Goal: Task Accomplishment & Management: Use online tool/utility

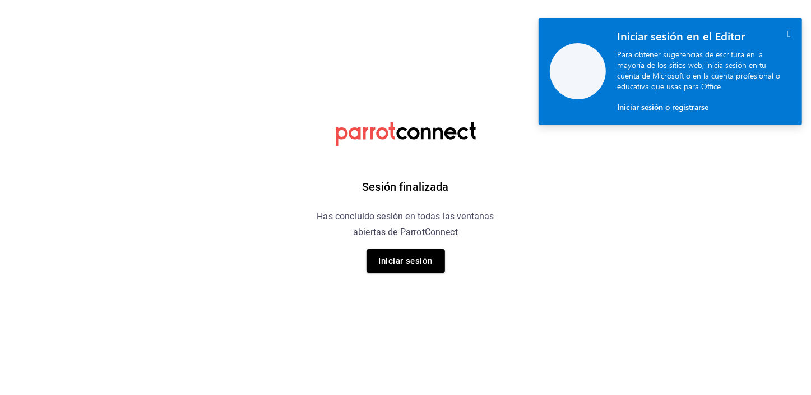
click at [788, 32] on icon "" at bounding box center [789, 34] width 3 height 10
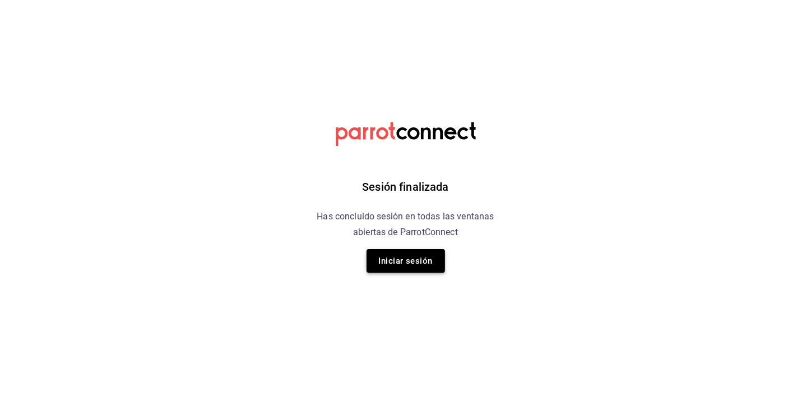
click at [398, 256] on div "Sesión finalizada Has concluido sesión en todas las ventanas abiertas de Parrot…" at bounding box center [405, 197] width 283 height 395
click at [398, 256] on button "Iniciar sesión" at bounding box center [406, 261] width 78 height 24
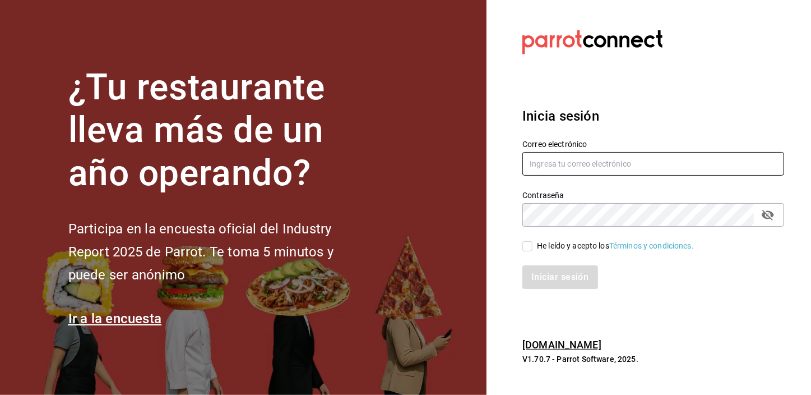
type input "[EMAIL_ADDRESS][DOMAIN_NAME]"
click at [527, 247] on input "He leído y acepto los Términos y condiciones." at bounding box center [527, 246] width 10 height 10
checkbox input "true"
click at [542, 271] on button "Iniciar sesión" at bounding box center [560, 277] width 76 height 24
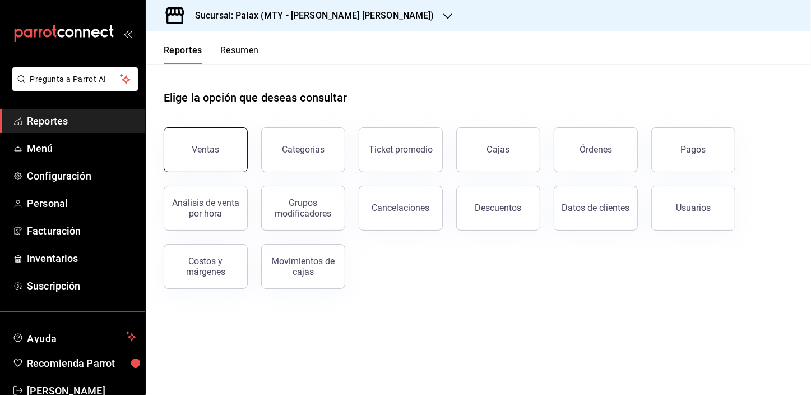
click at [215, 161] on button "Ventas" at bounding box center [206, 149] width 84 height 45
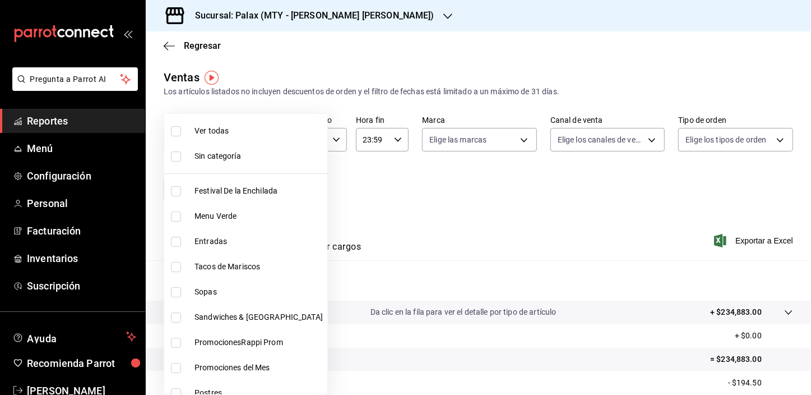
click at [184, 187] on body "Pregunta a Parrot AI Reportes Menú Configuración Personal Facturación Inventari…" at bounding box center [405, 197] width 811 height 395
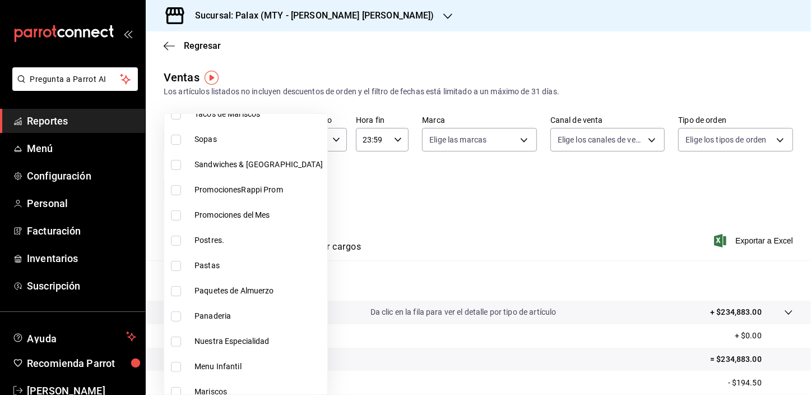
scroll to position [203, 0]
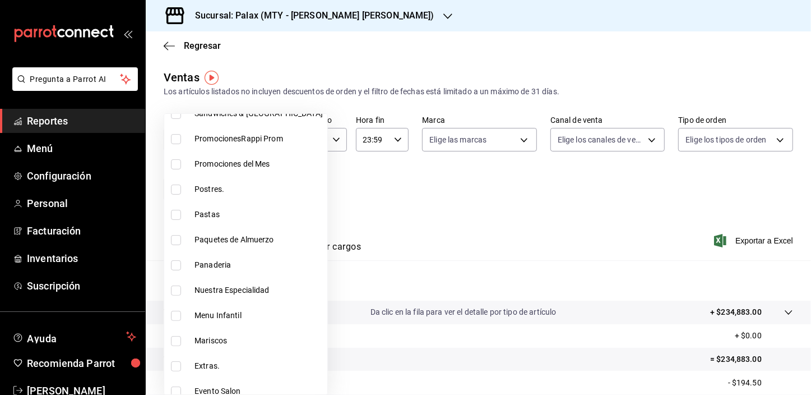
click at [174, 265] on input "checkbox" at bounding box center [176, 265] width 10 height 10
checkbox input "true"
type input "1ceab72d-41dd-42cd-99a7-d415d46efd3f"
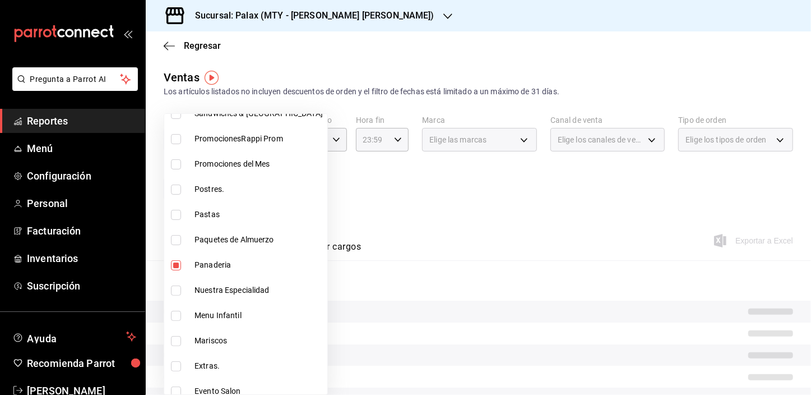
click at [354, 203] on div at bounding box center [405, 197] width 811 height 395
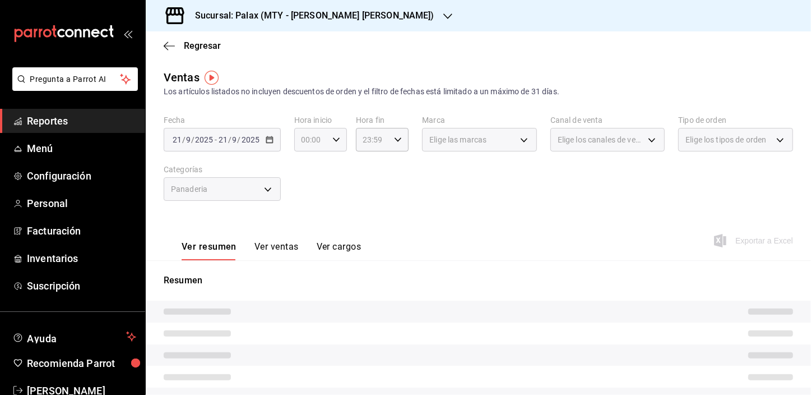
click at [330, 142] on div "00:00 Hora inicio" at bounding box center [320, 140] width 53 height 24
click at [346, 138] on div at bounding box center [405, 197] width 811 height 395
click at [338, 141] on div "00:00 Hora inicio" at bounding box center [320, 140] width 53 height 24
click at [306, 215] on span "15" at bounding box center [306, 215] width 8 height 9
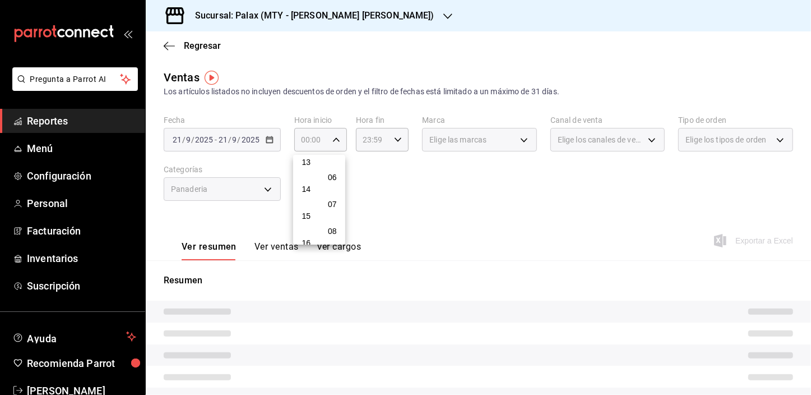
type input "15:00"
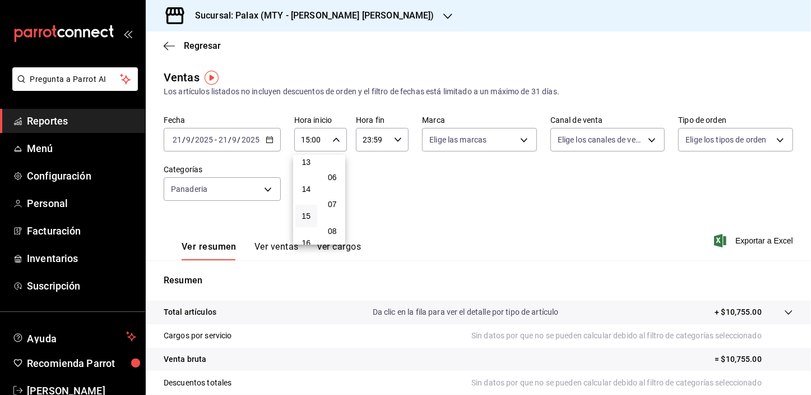
click at [269, 191] on div at bounding box center [405, 197] width 811 height 395
click at [267, 191] on body "Pregunta a Parrot AI Reportes Menú Configuración Personal Facturación Inventari…" at bounding box center [405, 197] width 811 height 395
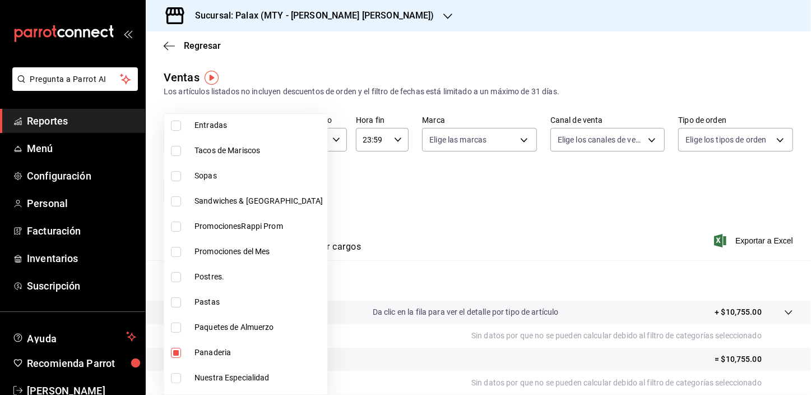
scroll to position [203, 0]
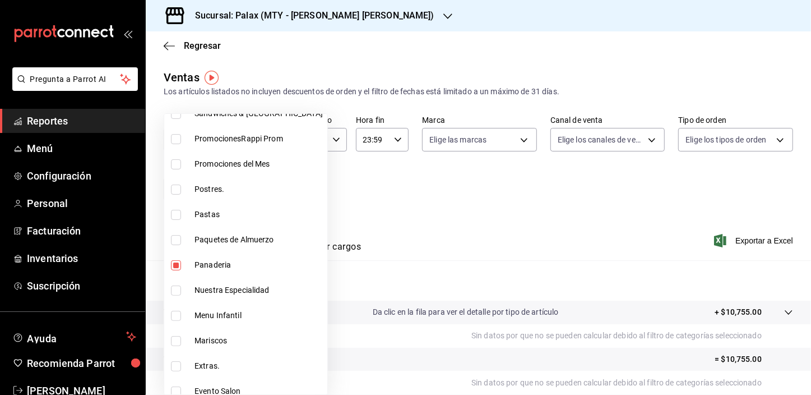
drag, startPoint x: 176, startPoint y: 266, endPoint x: 297, endPoint y: 254, distance: 121.1
click at [237, 266] on li "Panaderia" at bounding box center [245, 264] width 163 height 25
click at [502, 220] on div at bounding box center [405, 197] width 811 height 395
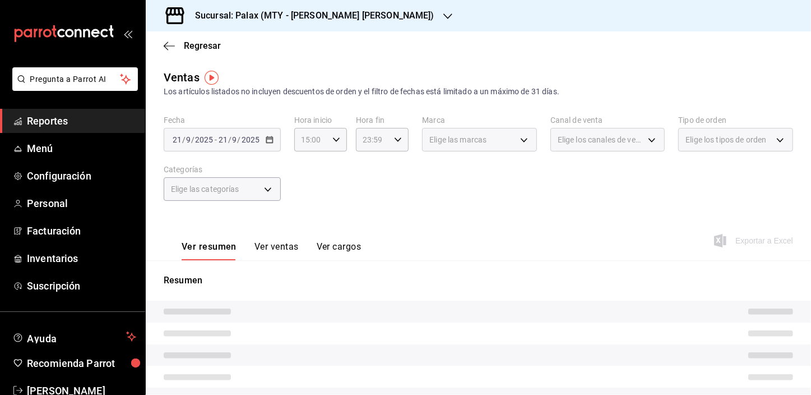
checkbox input "false"
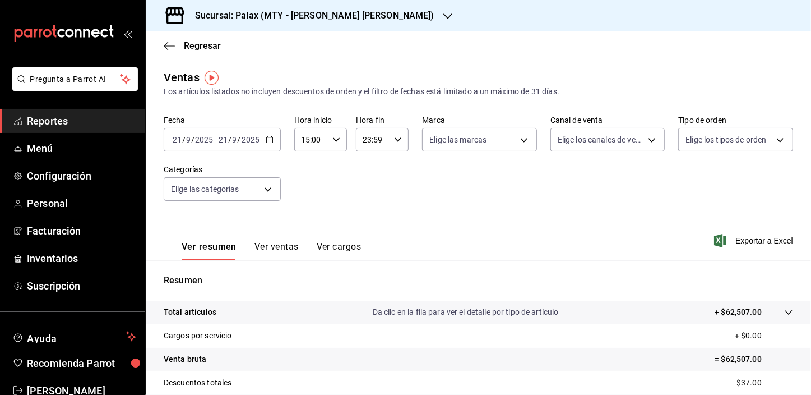
click at [279, 251] on button "Ver ventas" at bounding box center [277, 250] width 44 height 19
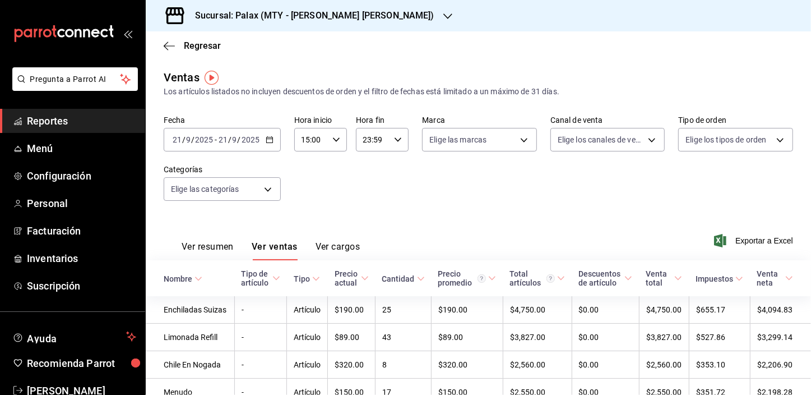
click at [443, 12] on icon "button" at bounding box center [447, 16] width 9 height 9
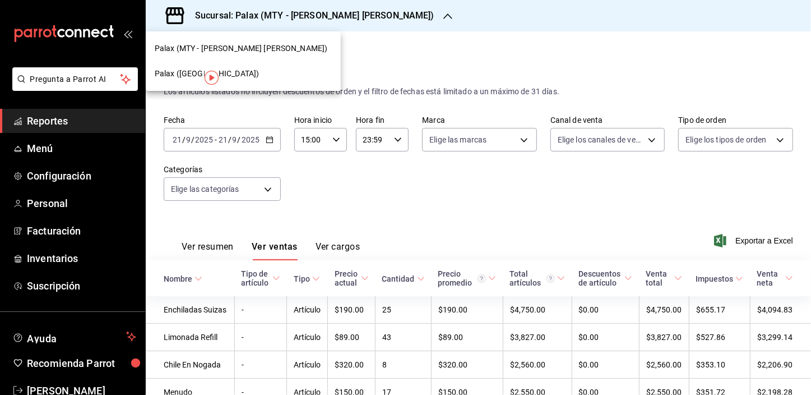
click at [196, 78] on span "Palax (Guadalupe)" at bounding box center [207, 74] width 104 height 12
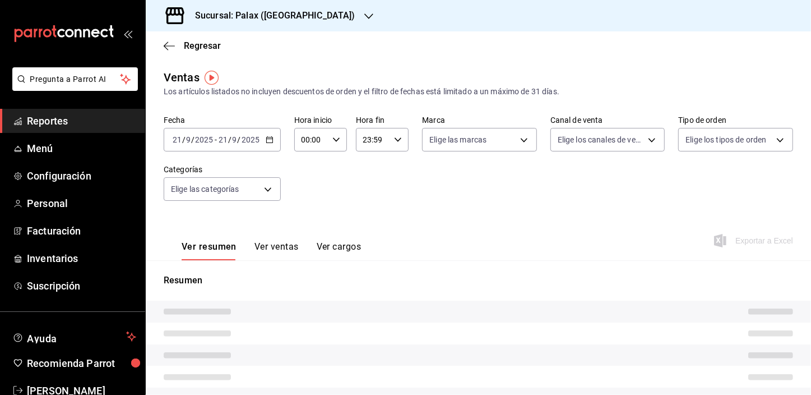
type input "15:00"
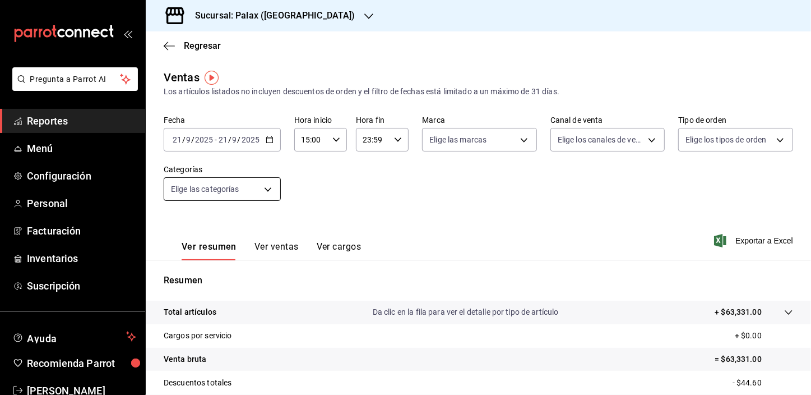
click at [249, 195] on body "Pregunta a Parrot AI Reportes Menú Configuración Personal Facturación Inventari…" at bounding box center [405, 197] width 811 height 395
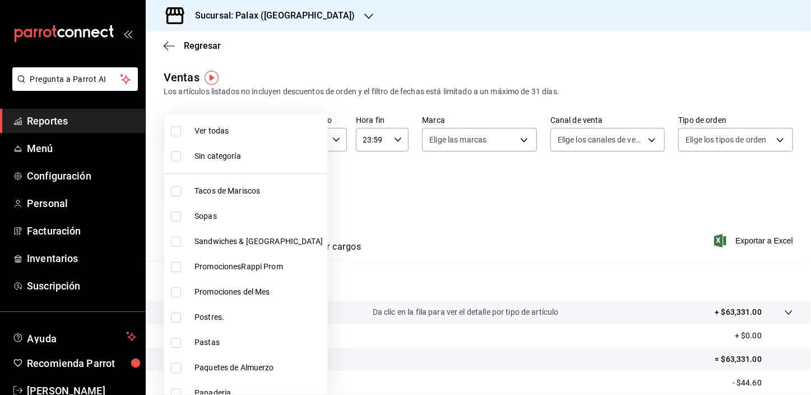
scroll to position [152, 0]
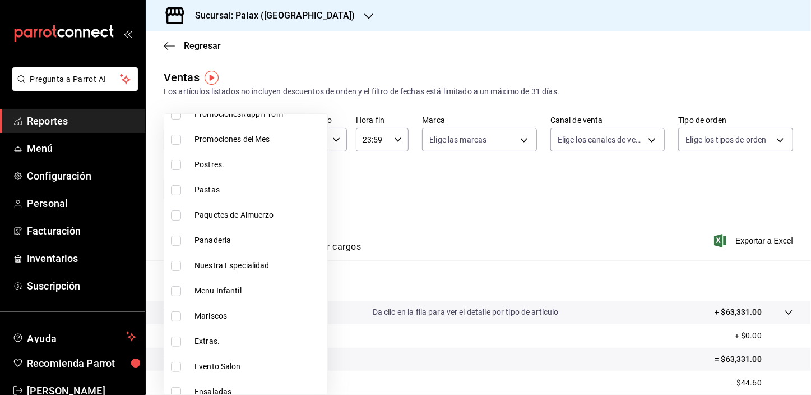
click at [174, 239] on input "checkbox" at bounding box center [176, 240] width 10 height 10
checkbox input "true"
type input "90d14028-a2c9-4fb8-b762-41d9ea373592"
click at [355, 183] on div at bounding box center [405, 197] width 811 height 395
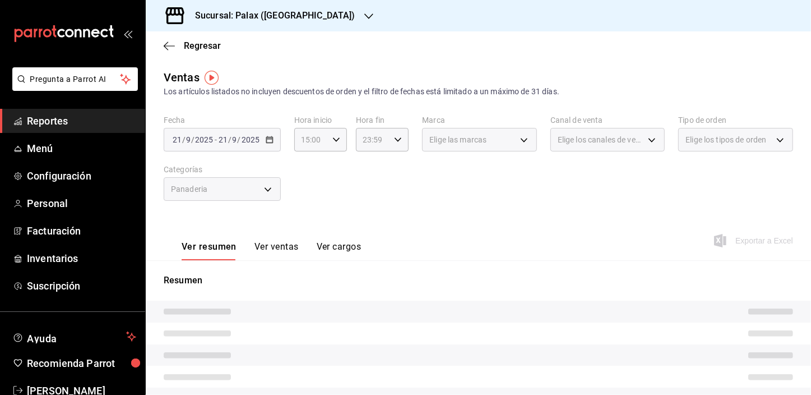
click at [280, 244] on button "Ver ventas" at bounding box center [277, 250] width 44 height 19
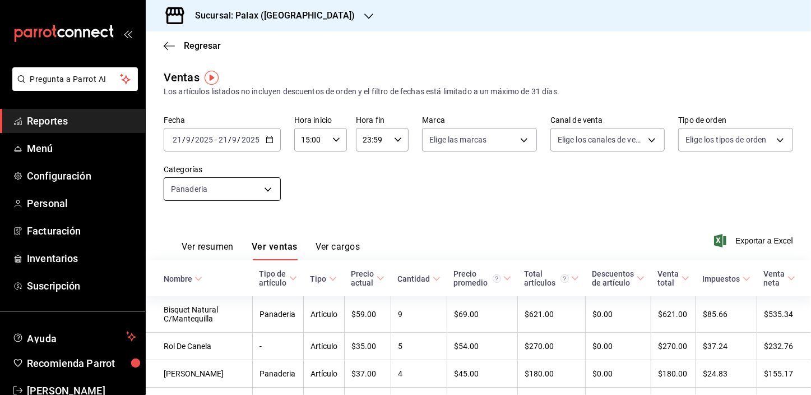
click at [260, 182] on body "Pregunta a Parrot AI Reportes Menú Configuración Personal Facturación Inventari…" at bounding box center [405, 197] width 811 height 395
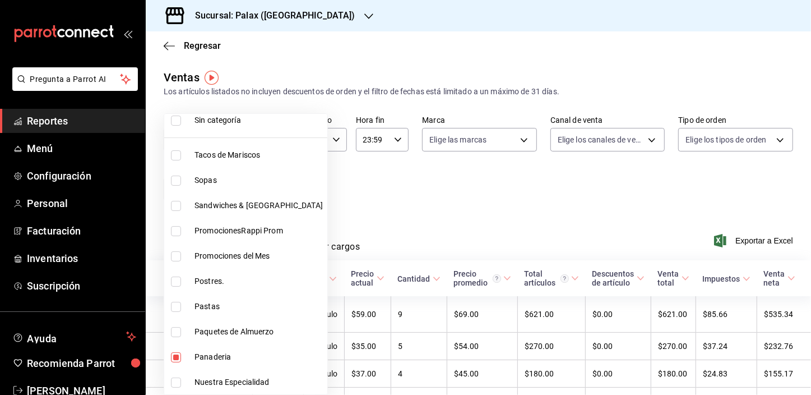
scroll to position [50, 0]
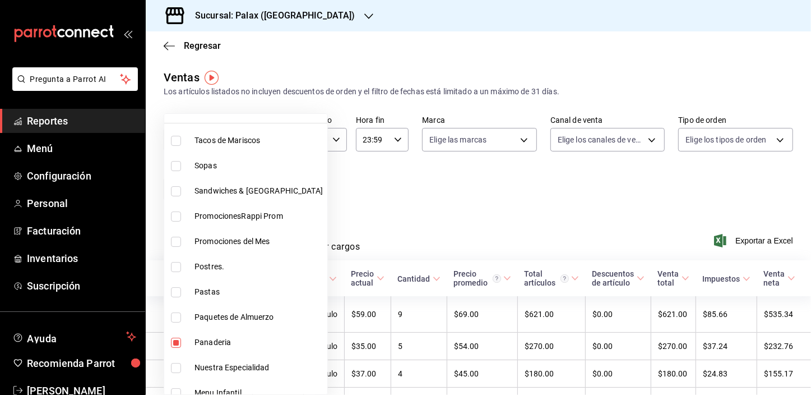
click at [177, 343] on input "checkbox" at bounding box center [176, 342] width 10 height 10
checkbox input "false"
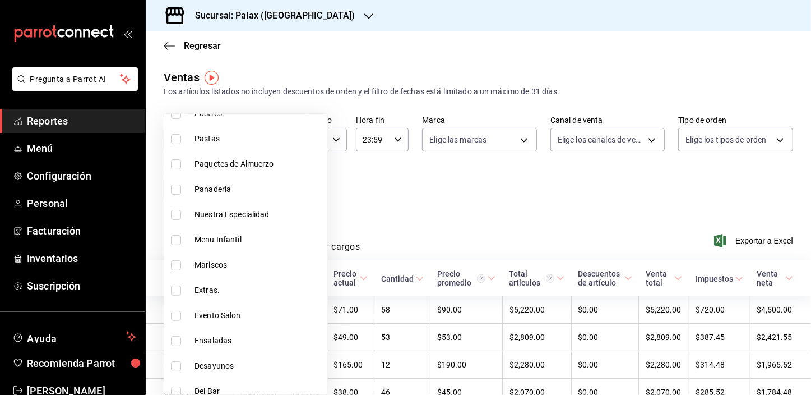
scroll to position [255, 0]
click at [177, 340] on input "checkbox" at bounding box center [176, 340] width 10 height 10
checkbox input "true"
type input "e5fa14e2-c7bb-4afd-b0cf-6d1a2447c4a1"
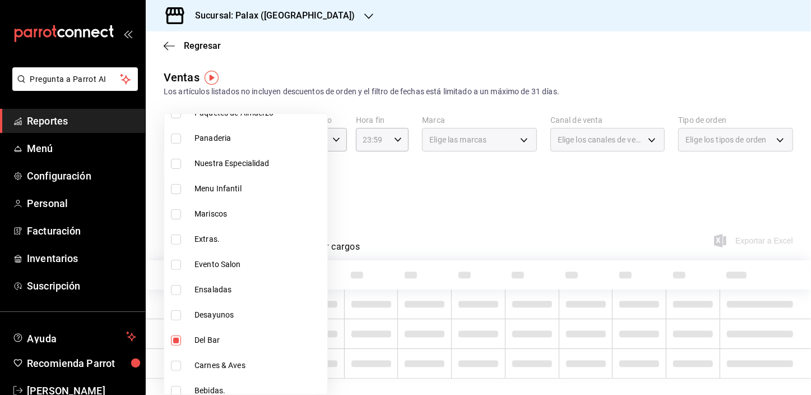
click at [395, 207] on div at bounding box center [405, 197] width 811 height 395
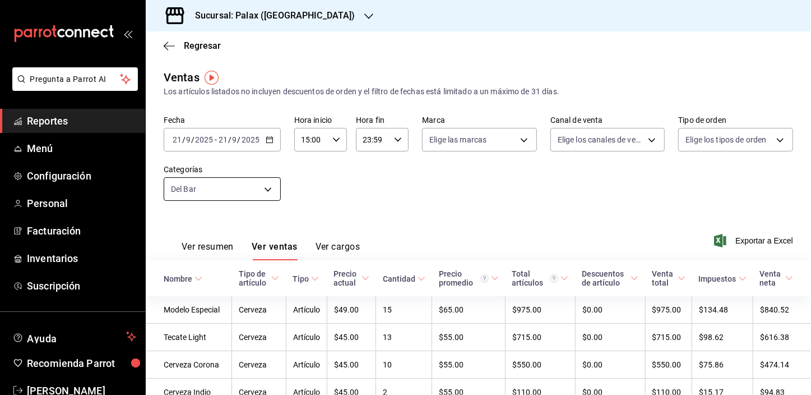
click at [258, 187] on body "Pregunta a Parrot AI Reportes Menú Configuración Personal Facturación Inventari…" at bounding box center [405, 197] width 811 height 395
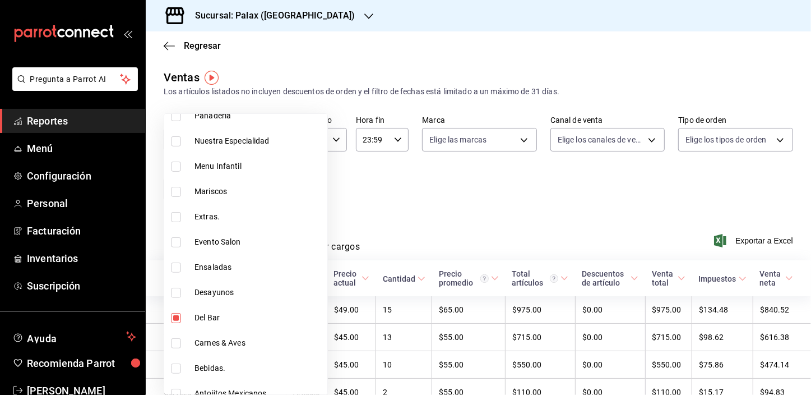
scroll to position [306, 0]
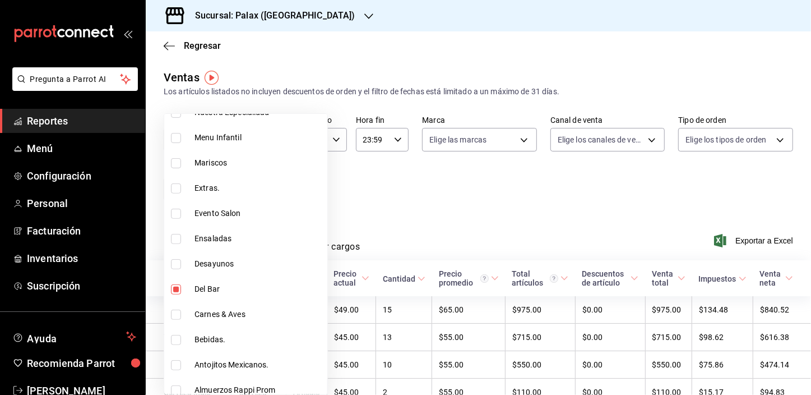
click at [175, 285] on input "checkbox" at bounding box center [176, 289] width 10 height 10
checkbox input "false"
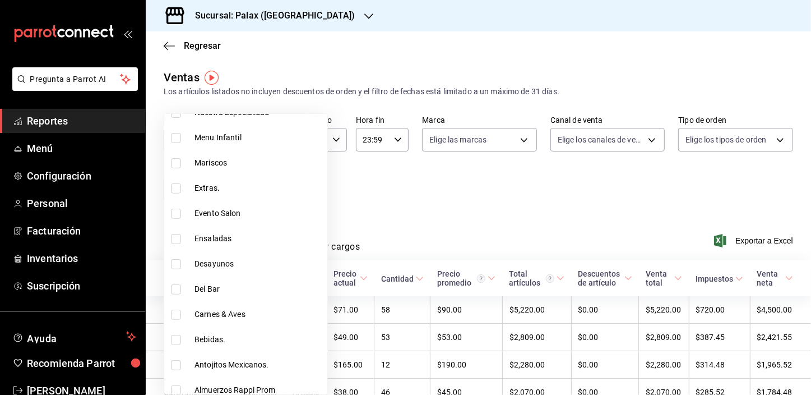
scroll to position [408, 0]
click at [174, 238] on input "checkbox" at bounding box center [176, 238] width 10 height 10
checkbox input "true"
type input "4b82141e-e12f-4992-9202-ab169af21a46"
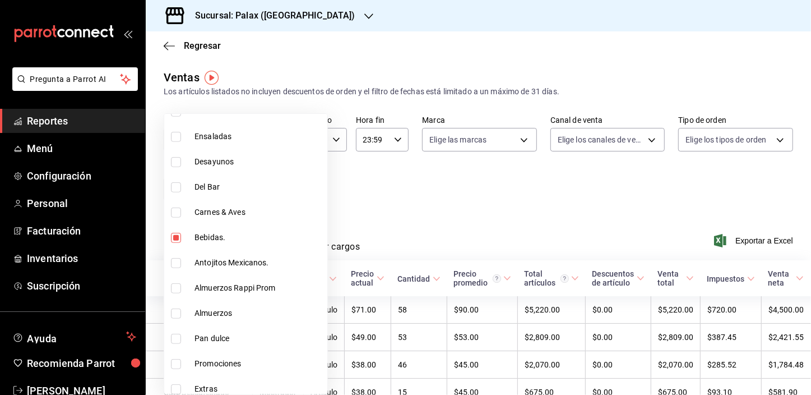
click at [418, 184] on div at bounding box center [405, 197] width 811 height 395
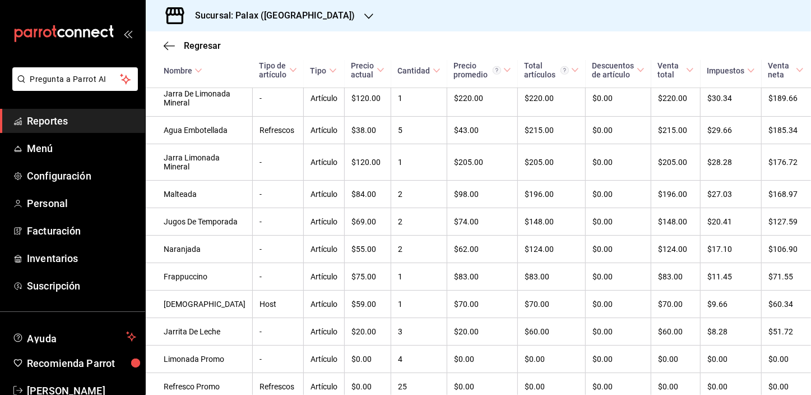
scroll to position [534, 0]
